Goal: Task Accomplishment & Management: Use online tool/utility

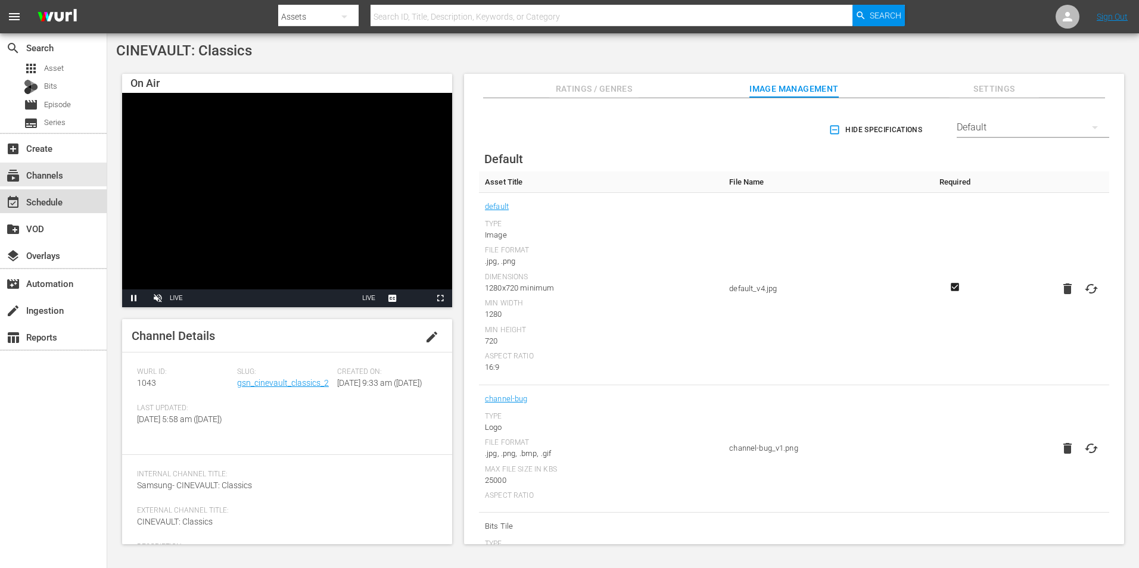
click at [68, 204] on div "event_available Schedule" at bounding box center [53, 201] width 107 height 24
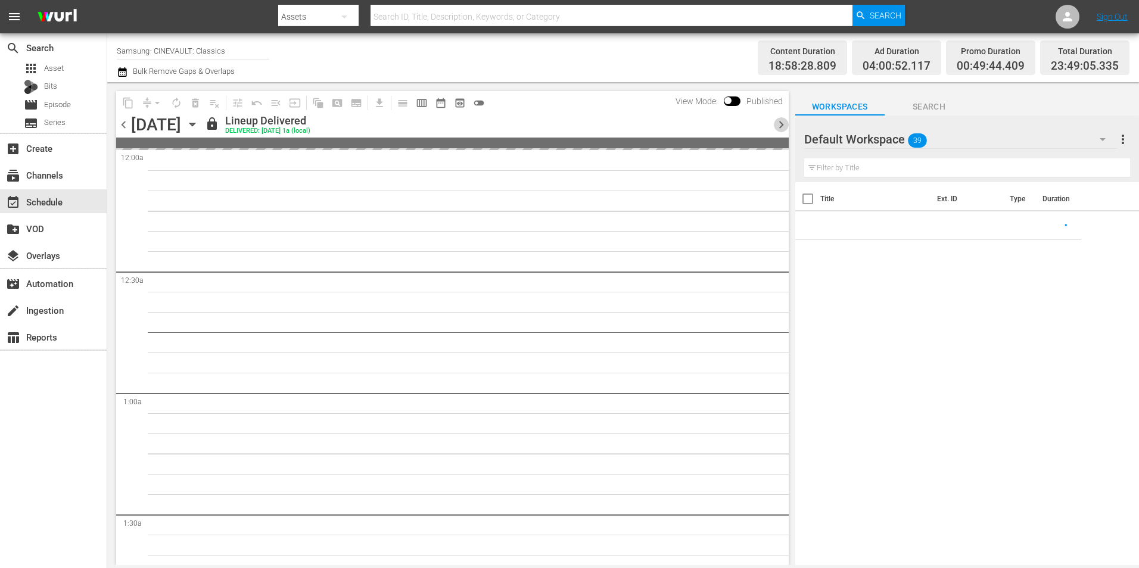
click at [780, 127] on span "chevron_right" at bounding box center [781, 124] width 15 height 15
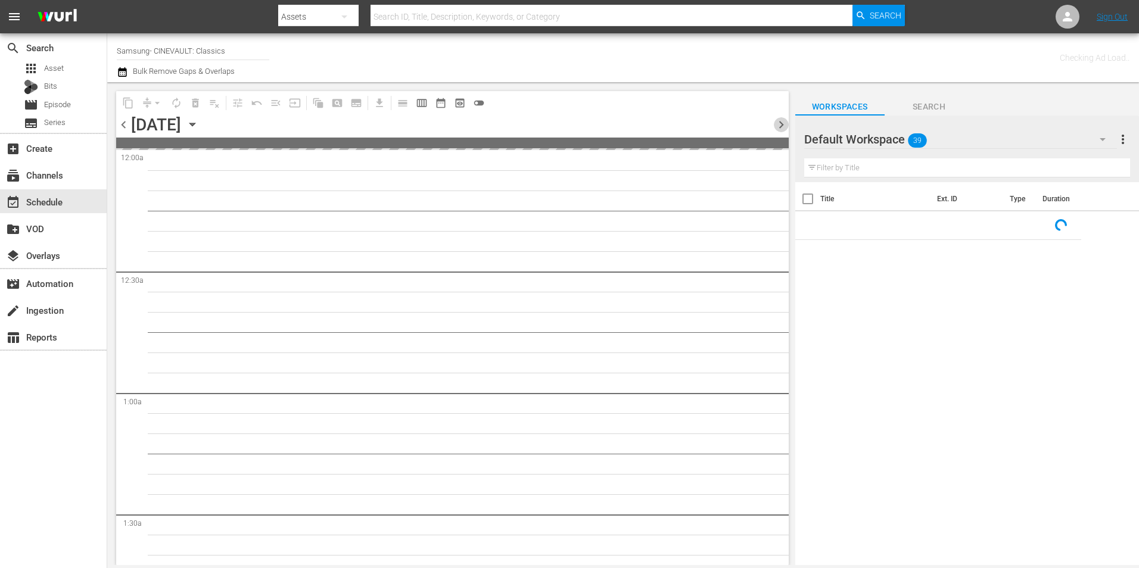
click at [780, 127] on span "chevron_right" at bounding box center [781, 124] width 15 height 15
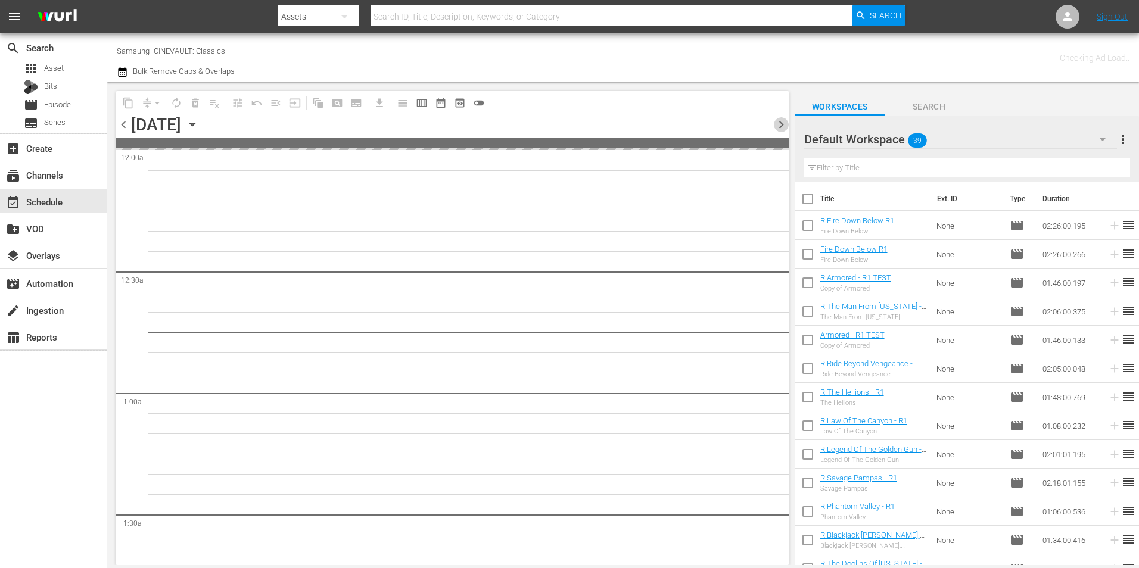
click at [780, 127] on span "chevron_right" at bounding box center [781, 124] width 15 height 15
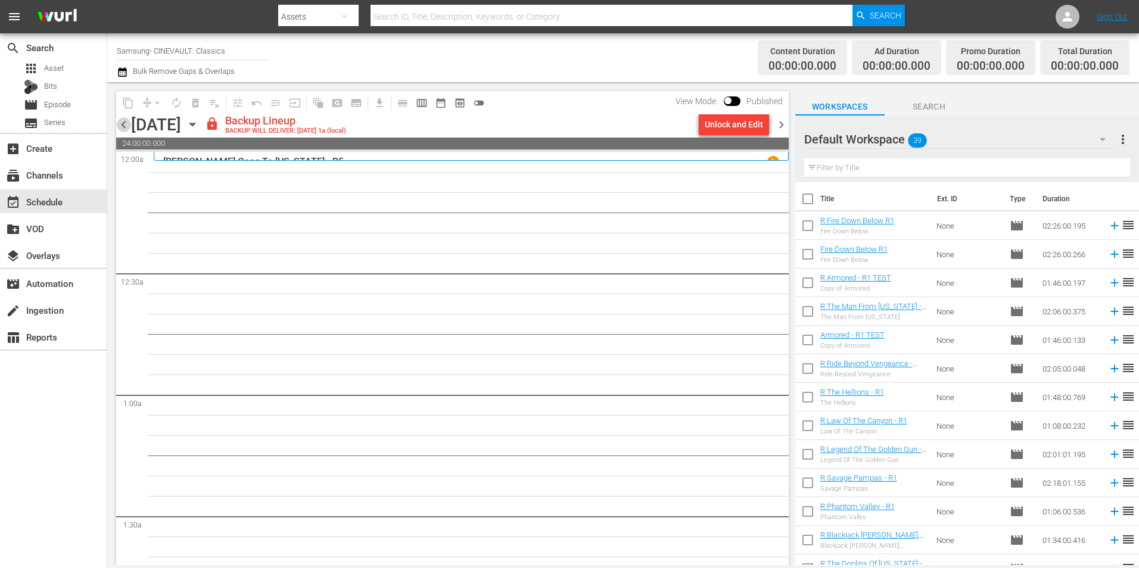
click at [127, 120] on span "chevron_left" at bounding box center [123, 124] width 15 height 15
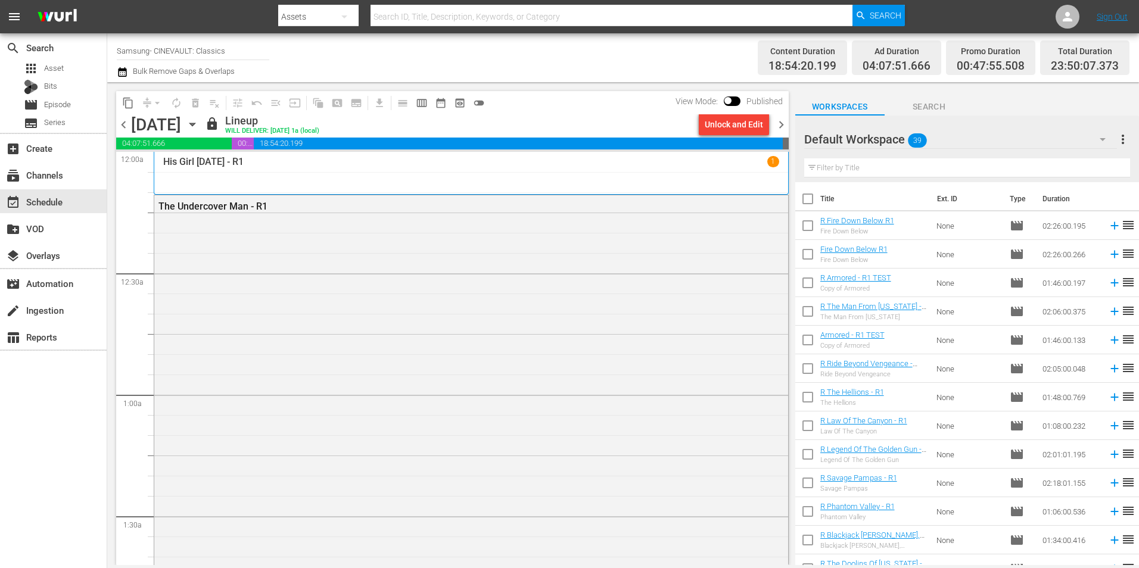
click at [779, 126] on span "chevron_right" at bounding box center [781, 124] width 15 height 15
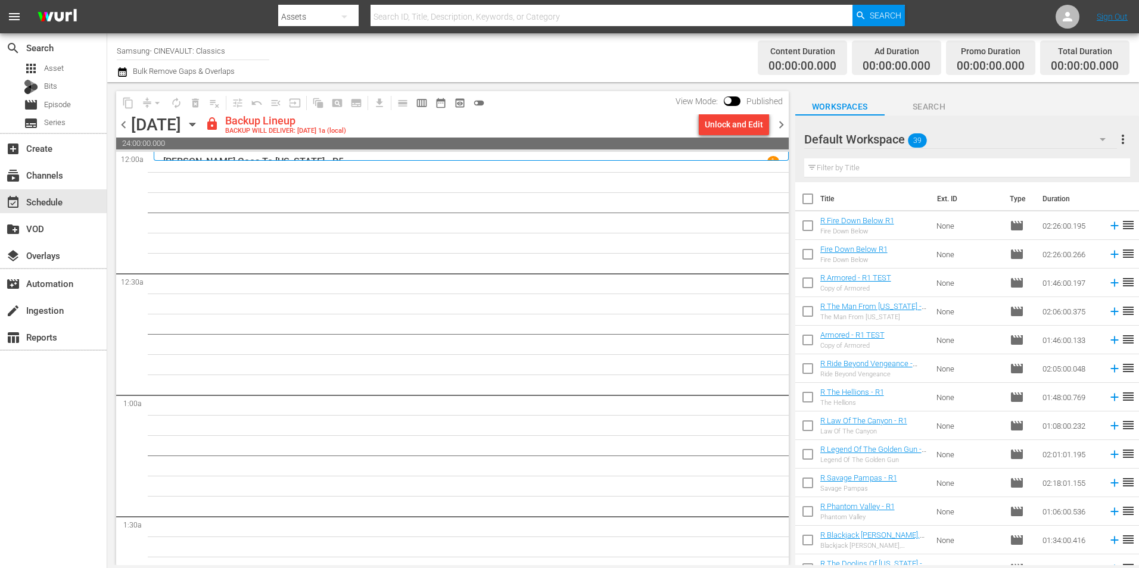
click at [945, 151] on div "Default Workspace 39" at bounding box center [960, 139] width 313 height 33
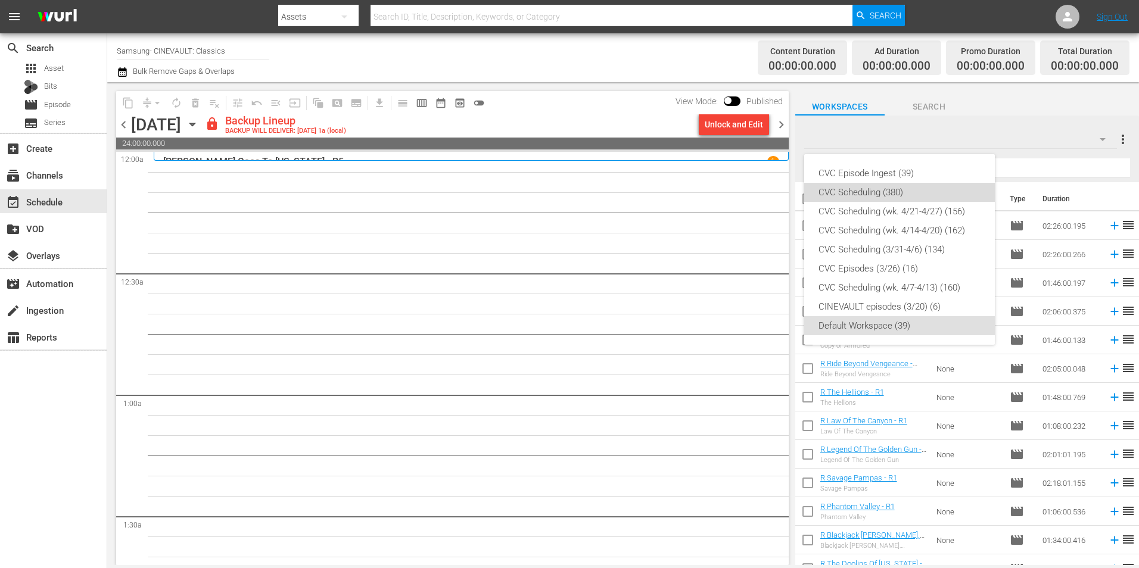
click at [917, 183] on div "CVC Scheduling (380)" at bounding box center [899, 192] width 162 height 19
